Goal: Transaction & Acquisition: Book appointment/travel/reservation

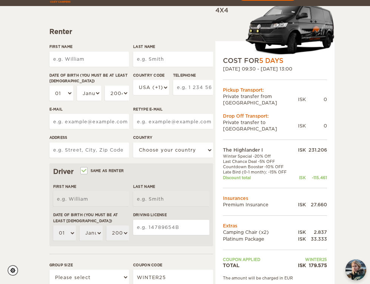
scroll to position [80, 0]
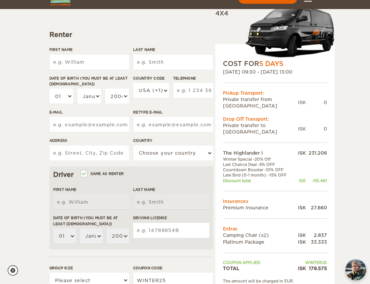
type input "r"
type input "[PERSON_NAME]"
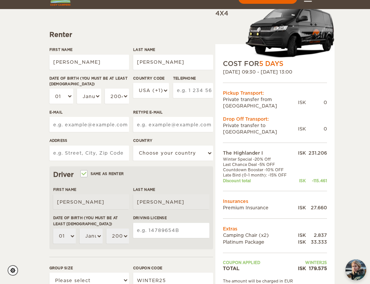
type input "[PERSON_NAME]"
select select "21"
select select "10"
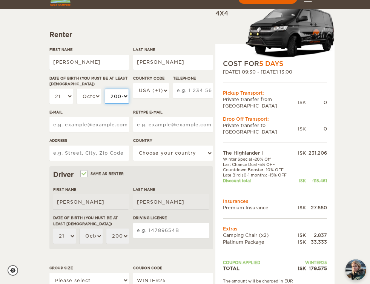
select select "1977"
type input "8608337083"
type input "[EMAIL_ADDRESS][DOMAIN_NAME]"
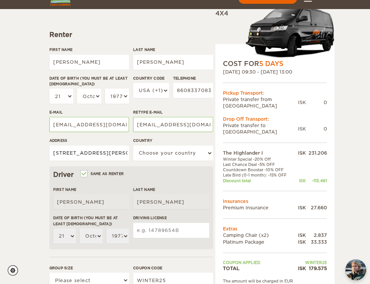
type input "[STREET_ADDRESS][PERSON_NAME]"
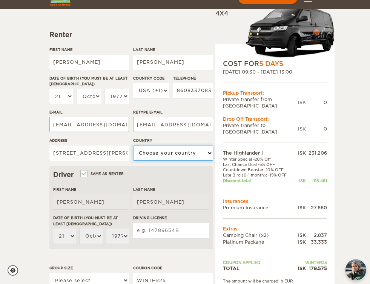
select select "222"
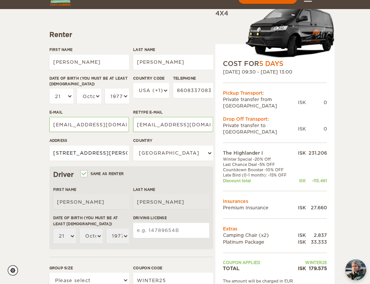
click at [118, 153] on input "[STREET_ADDRESS][PERSON_NAME]" at bounding box center [89, 153] width 80 height 15
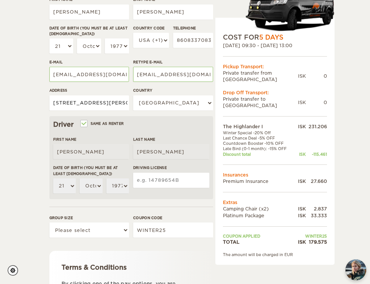
scroll to position [131, 0]
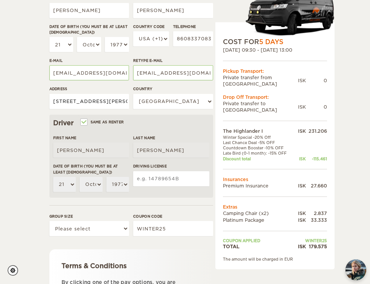
type input "[STREET_ADDRESS][PERSON_NAME]"
click at [153, 179] on input "Driving License" at bounding box center [171, 178] width 76 height 15
type input "106945909"
select select "2"
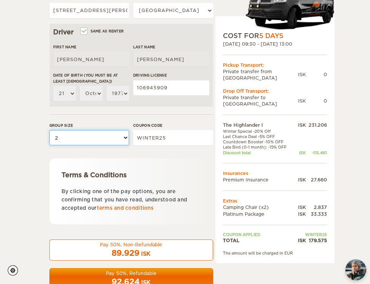
scroll to position [225, 0]
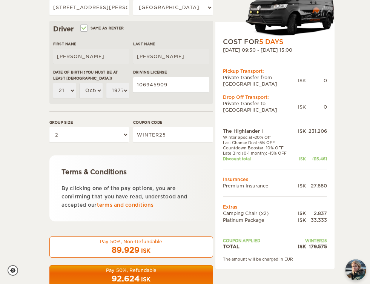
click at [127, 201] on p "By clicking one of the pay options, you are confirming that you have read, unde…" at bounding box center [132, 197] width 140 height 25
click at [126, 203] on link "terms and conditions" at bounding box center [125, 205] width 57 height 6
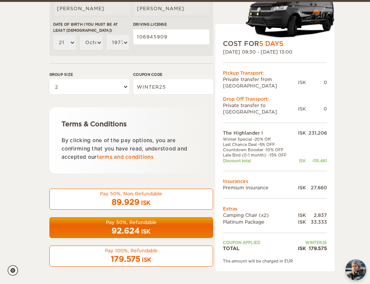
scroll to position [273, 0]
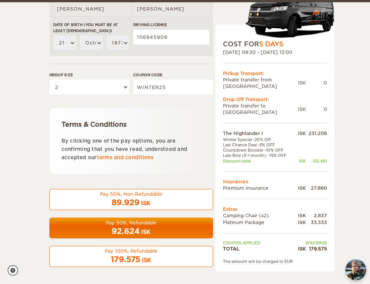
click at [153, 252] on div "Pay 100%, Refundable" at bounding box center [131, 251] width 154 height 6
click at [150, 252] on div "Pay 100%, Refundable" at bounding box center [131, 251] width 154 height 6
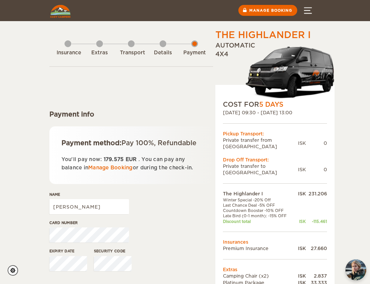
click at [326, 140] on div "0" at bounding box center [316, 143] width 21 height 6
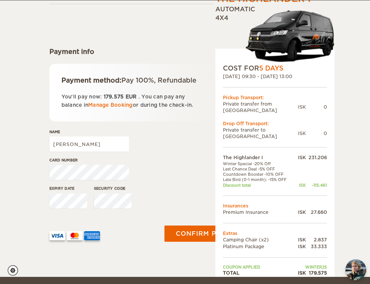
scroll to position [63, 0]
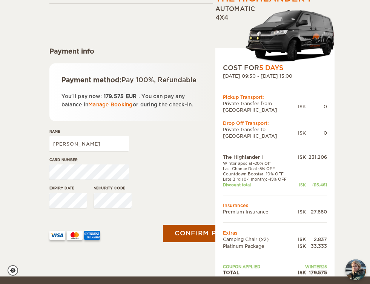
click at [179, 239] on button "Confirm payment" at bounding box center [210, 233] width 95 height 17
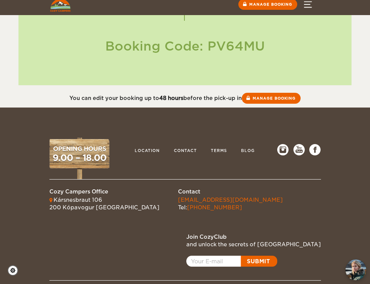
scroll to position [99, 0]
